Goal: Download file/media

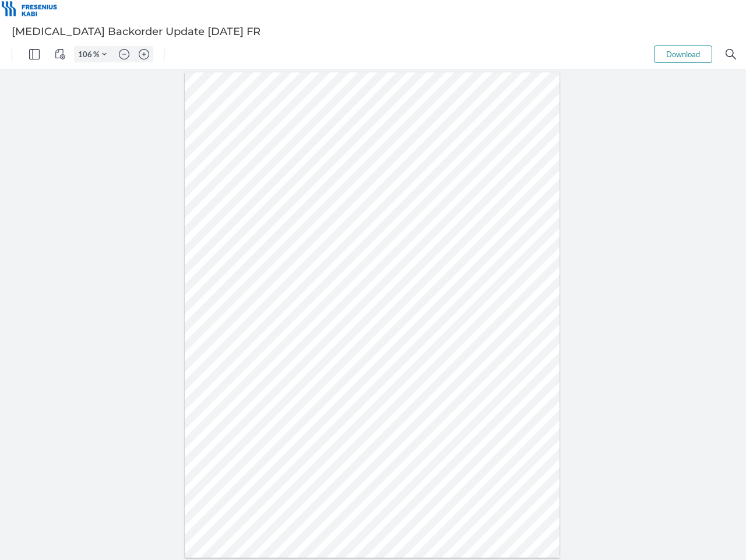
click at [34, 54] on img "Panel" at bounding box center [34, 54] width 10 height 10
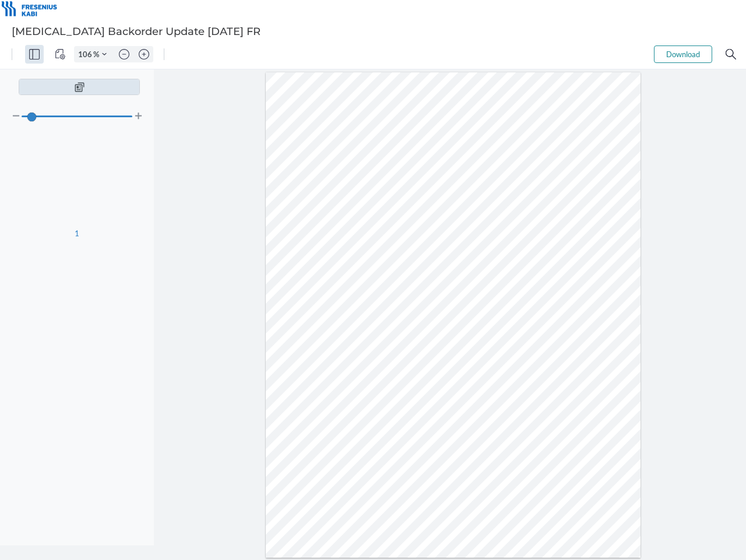
click at [60, 54] on img "View Controls" at bounding box center [60, 54] width 10 height 10
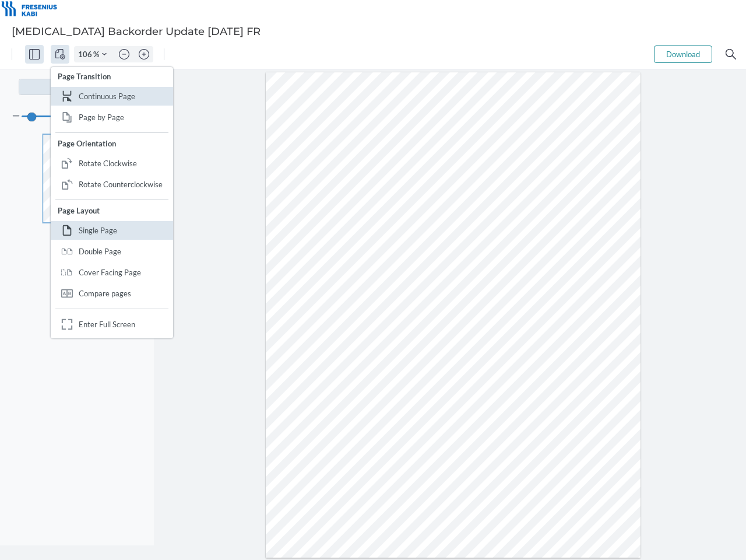
click at [87, 54] on input "106" at bounding box center [84, 54] width 19 height 10
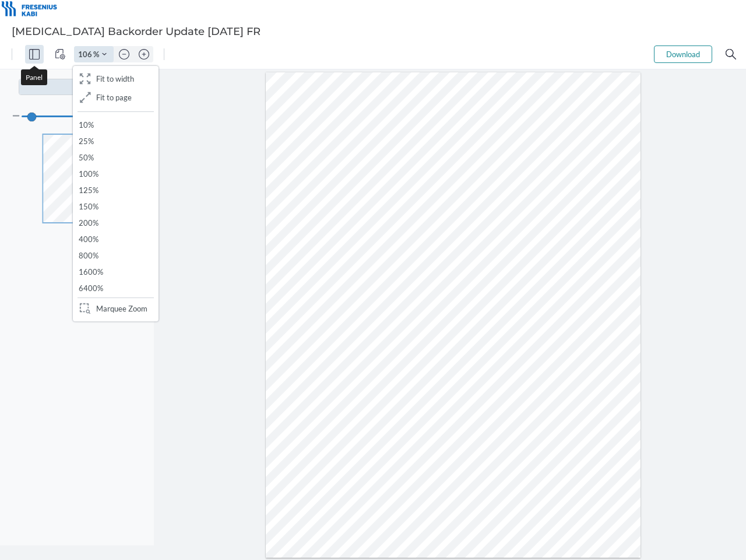
click at [104, 54] on img "Zoom Controls" at bounding box center [104, 54] width 5 height 5
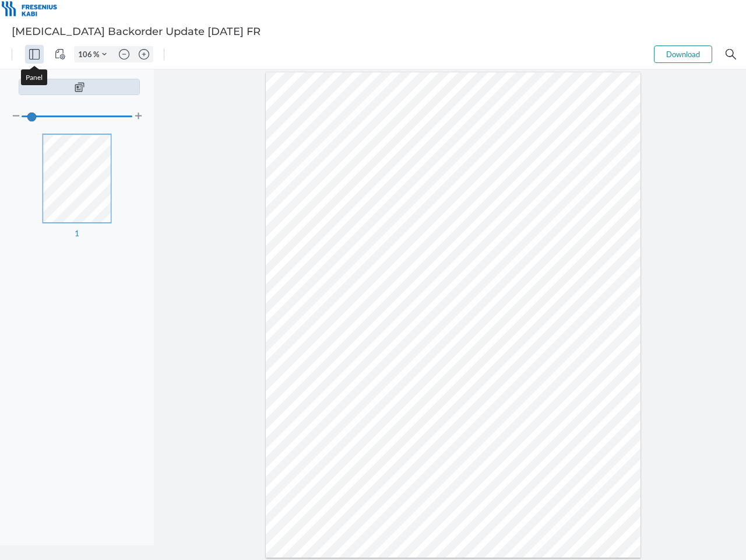
click at [124, 54] on img "Zoom out" at bounding box center [124, 54] width 10 height 10
click at [144, 54] on img "Zoom in" at bounding box center [144, 54] width 10 height 10
type input "106"
click at [684, 54] on button "Download" at bounding box center [683, 53] width 58 height 17
click at [731, 54] on img "Search" at bounding box center [731, 54] width 10 height 10
